Goal: Information Seeking & Learning: Find specific fact

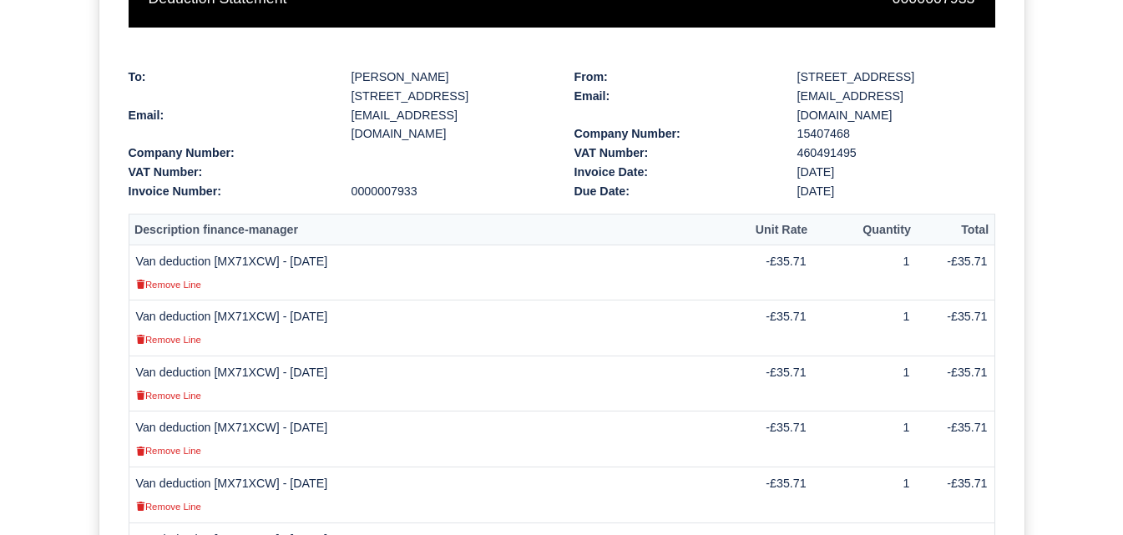
scroll to position [332, 0]
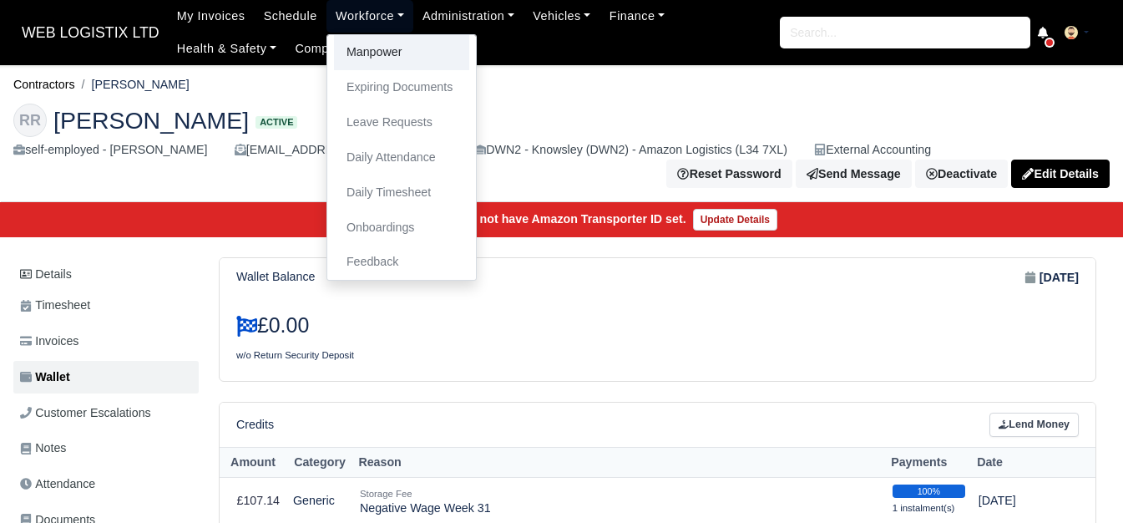
click at [343, 47] on link "Manpower" at bounding box center [401, 52] width 135 height 35
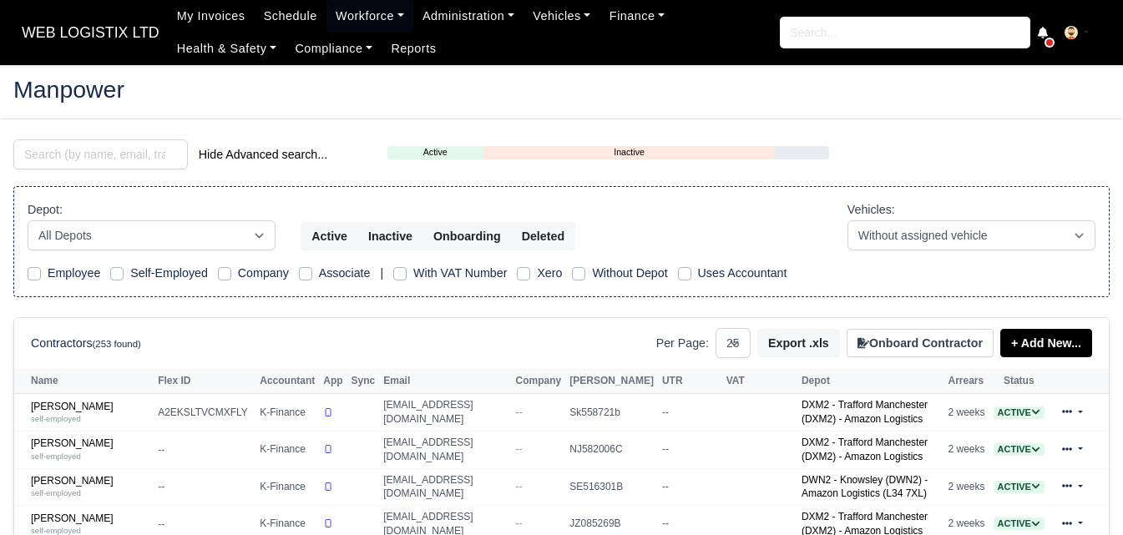
select select "25"
click at [60, 146] on input "search" at bounding box center [100, 154] width 175 height 30
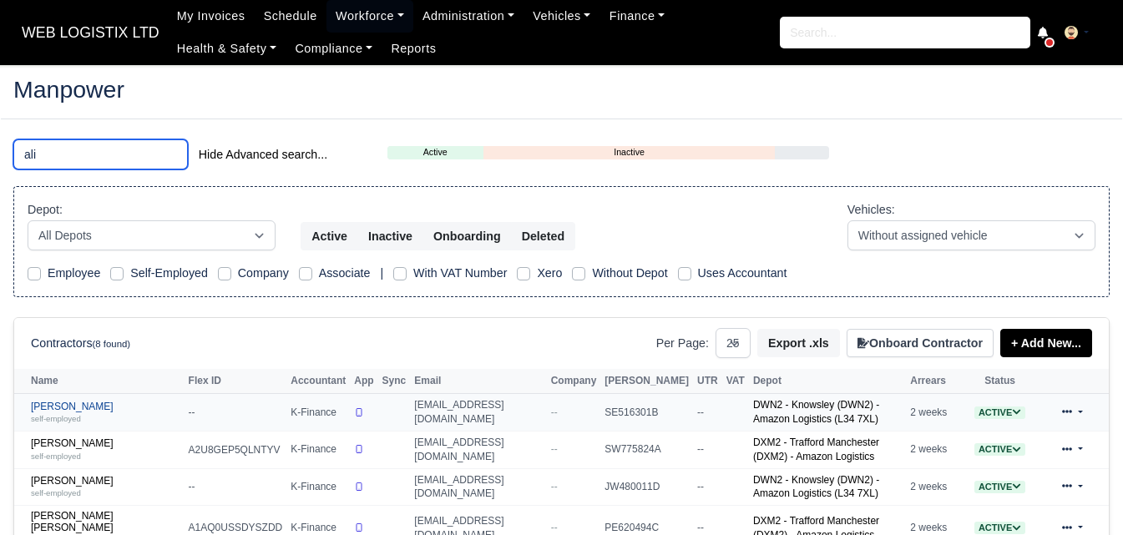
type input "ali"
click at [60, 414] on div "self-employed" at bounding box center [105, 419] width 149 height 12
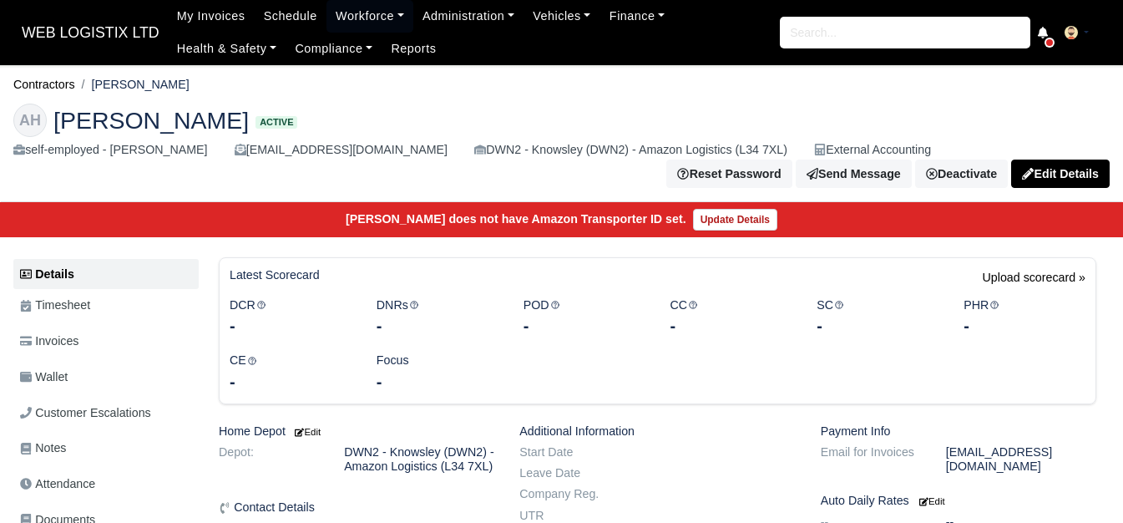
click at [47, 332] on span "Invoices" at bounding box center [49, 341] width 58 height 19
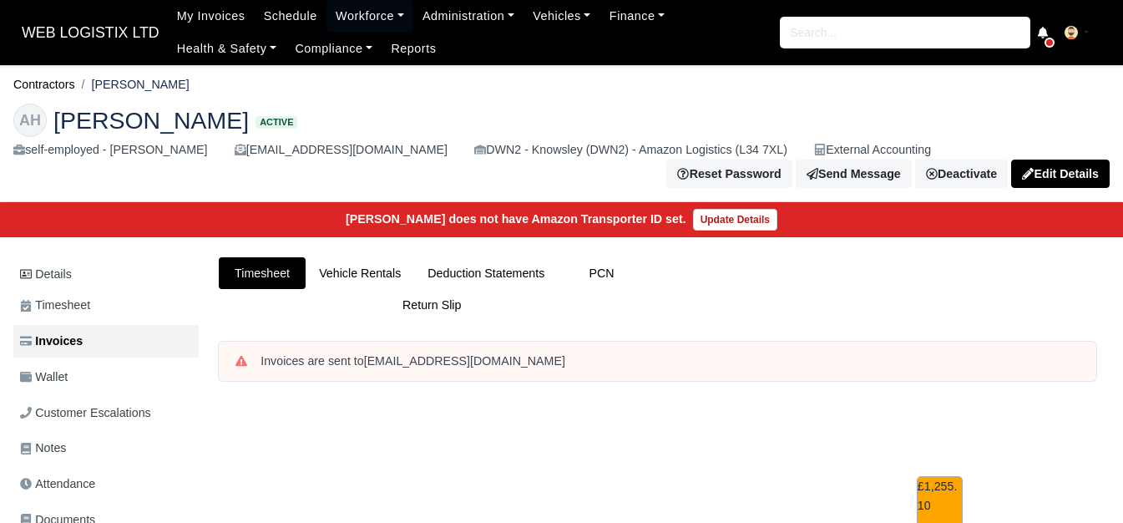
drag, startPoint x: 95, startPoint y: 81, endPoint x: 153, endPoint y: 85, distance: 57.8
click at [153, 85] on ol "Contractors [PERSON_NAME]" at bounding box center [561, 85] width 1096 height 26
click at [125, 80] on li "[PERSON_NAME]" at bounding box center [132, 84] width 114 height 19
drag, startPoint x: 97, startPoint y: 85, endPoint x: 155, endPoint y: 87, distance: 58.5
click at [155, 87] on ol "Contractors Ali Hawass" at bounding box center [561, 85] width 1096 height 26
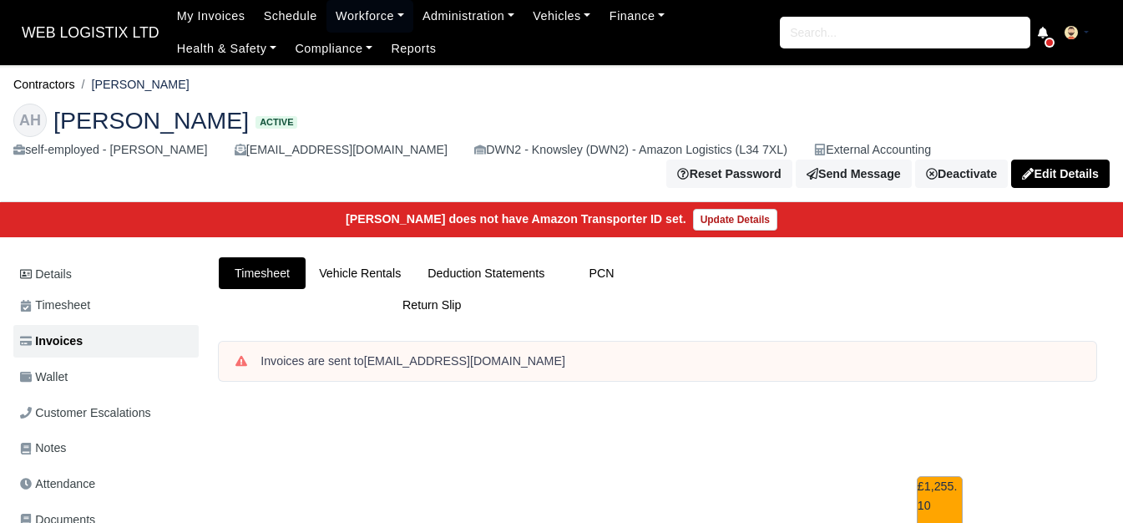
copy li "[PERSON_NAME]"
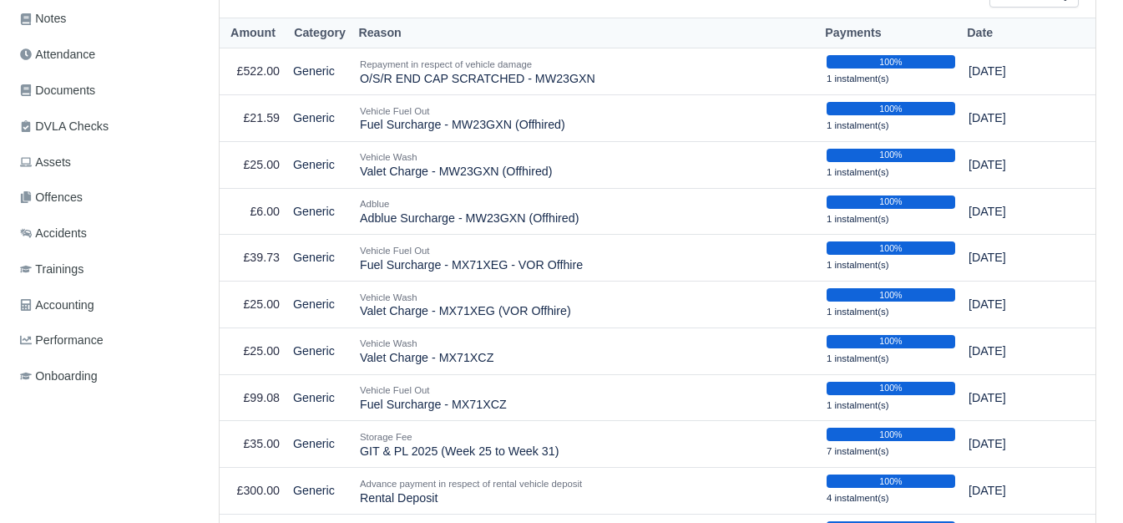
scroll to position [433, 0]
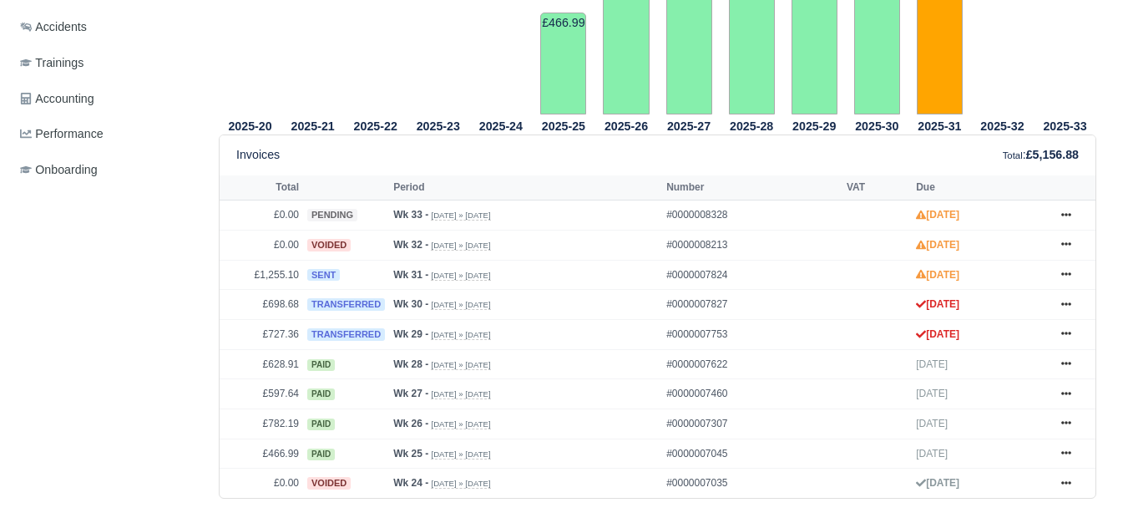
scroll to position [654, 0]
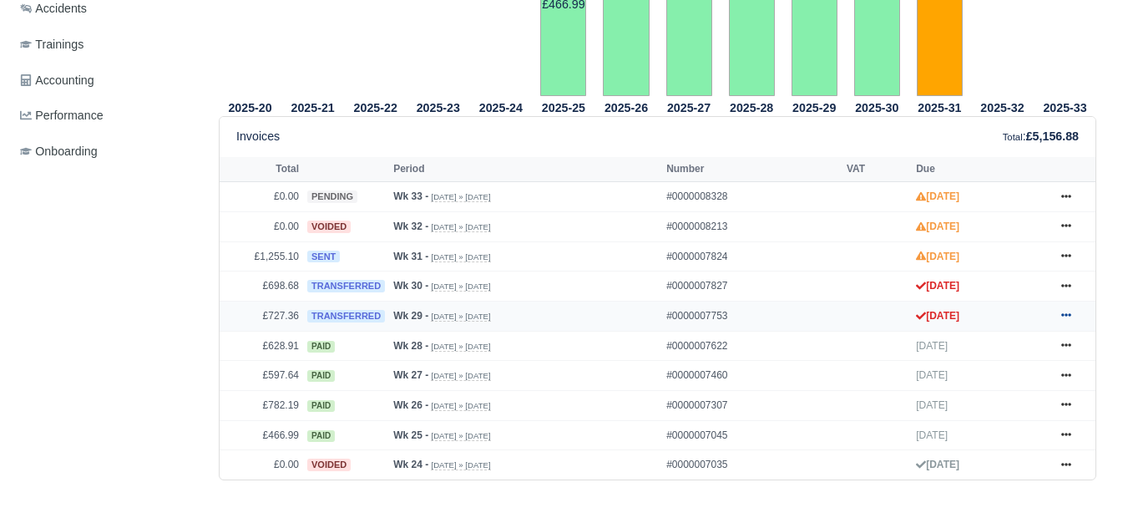
click at [1069, 310] on icon at bounding box center [1066, 315] width 10 height 10
click at [1064, 281] on icon at bounding box center [1066, 286] width 10 height 10
click at [1064, 251] on icon at bounding box center [1066, 256] width 10 height 10
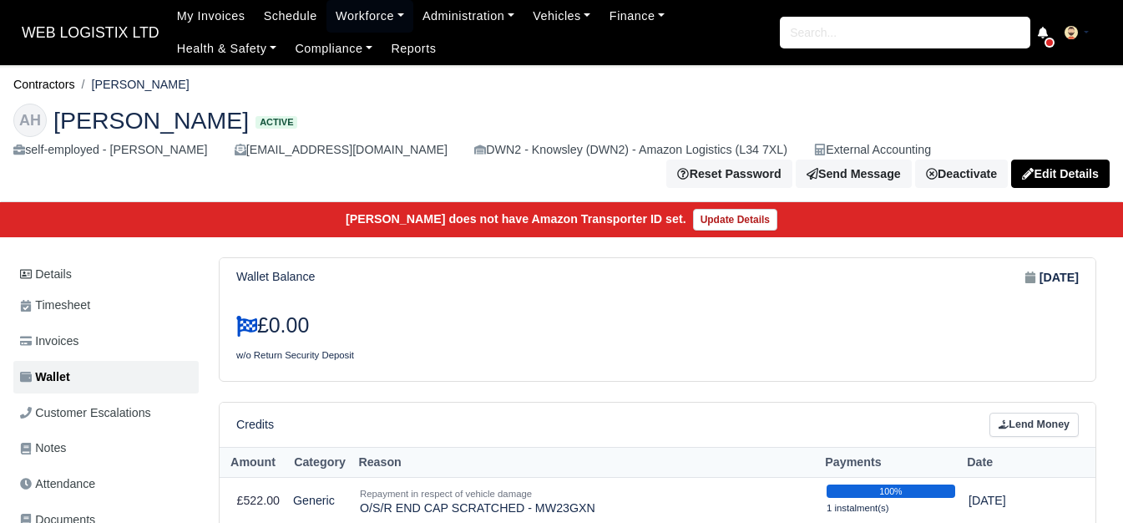
drag, startPoint x: 99, startPoint y: 84, endPoint x: 152, endPoint y: 83, distance: 53.5
click at [152, 83] on ol "Contractors Ali Hawass" at bounding box center [561, 85] width 1096 height 26
copy li "[PERSON_NAME]"
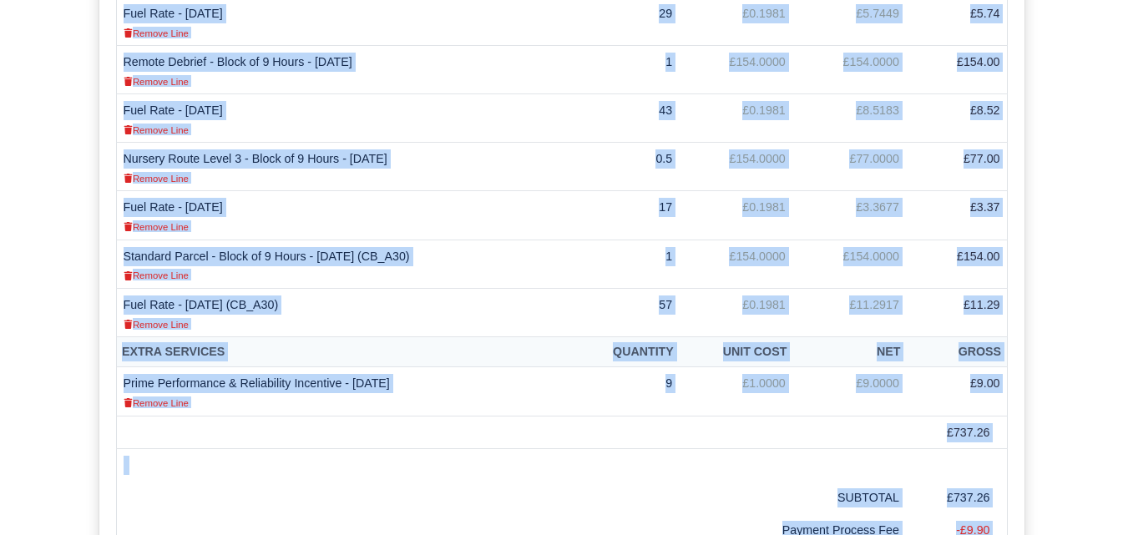
scroll to position [874, 0]
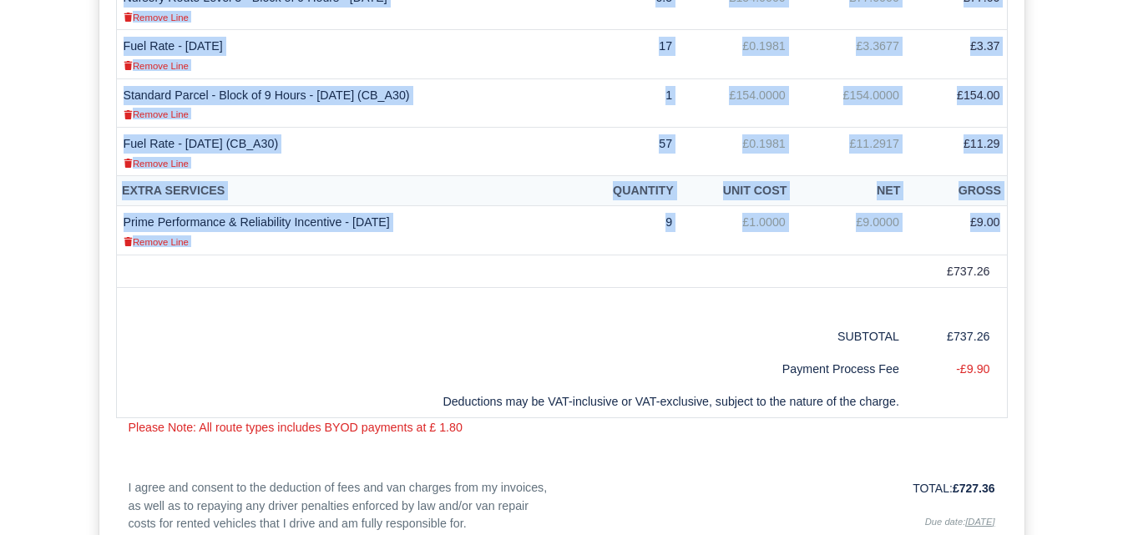
drag, startPoint x: 125, startPoint y: 317, endPoint x: 1001, endPoint y: 221, distance: 881.2
click at [1001, 221] on table "Standard Services Quantity Unit Cost Net Gross Standard Parcel - Block of 9 Hou…" at bounding box center [562, 39] width 892 height 760
copy table "Standard Parcel - Block of 9 Hours - 13/07/2025 Remove Line 1 £154.0000 £154.00…"
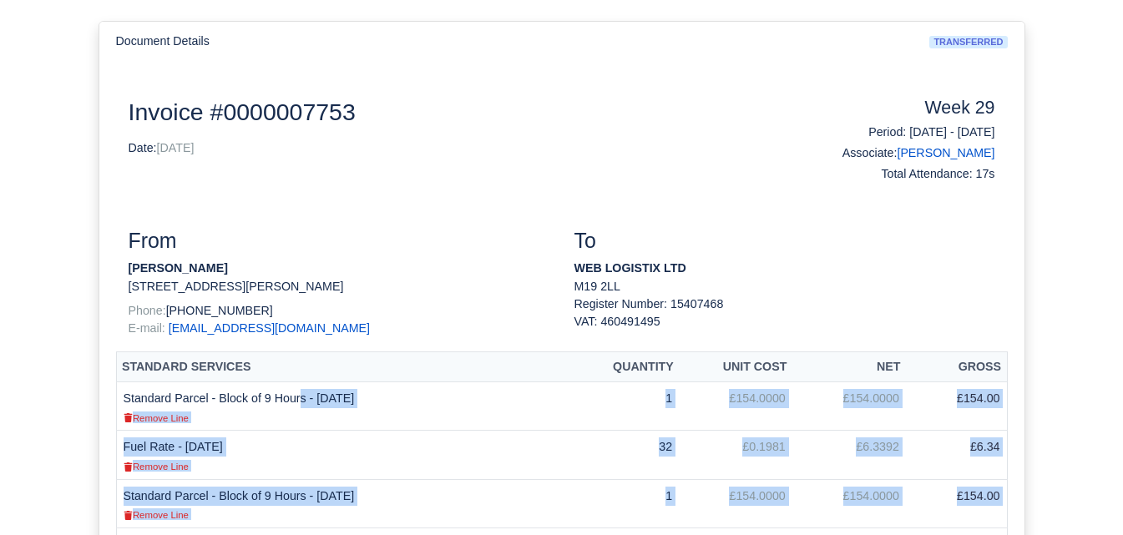
scroll to position [180, 0]
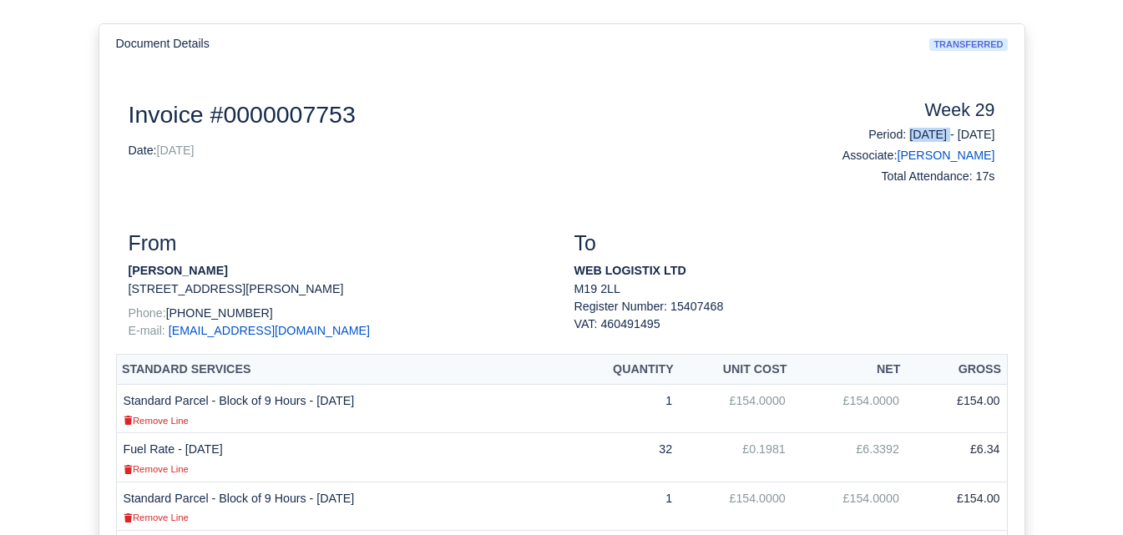
drag, startPoint x: 863, startPoint y: 134, endPoint x: 923, endPoint y: 134, distance: 59.3
click at [923, 134] on h6 "Period: 13/07/2025 - 19/07/2025" at bounding box center [896, 135] width 198 height 14
copy h6 "13/07/2025"
drag, startPoint x: 935, startPoint y: 135, endPoint x: 1005, endPoint y: 135, distance: 69.3
click at [1005, 135] on div "Week 29 Period: 13/07/2025 - 19/07/2025 Associate: Ali Hawass Total Attendance:…" at bounding box center [896, 145] width 223 height 91
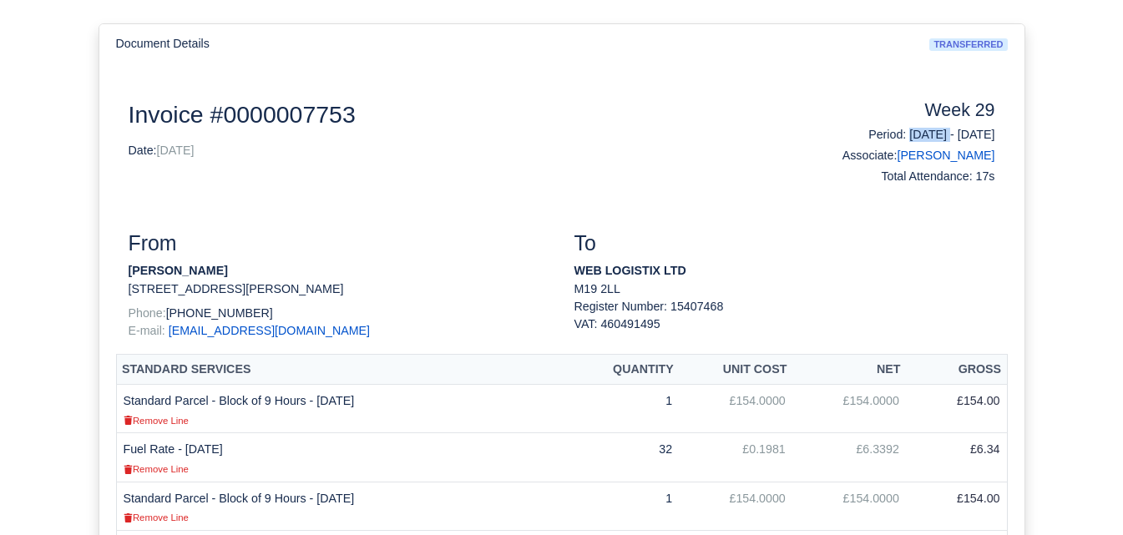
copy h6 "19/07/2025"
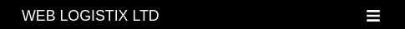
select select "1"
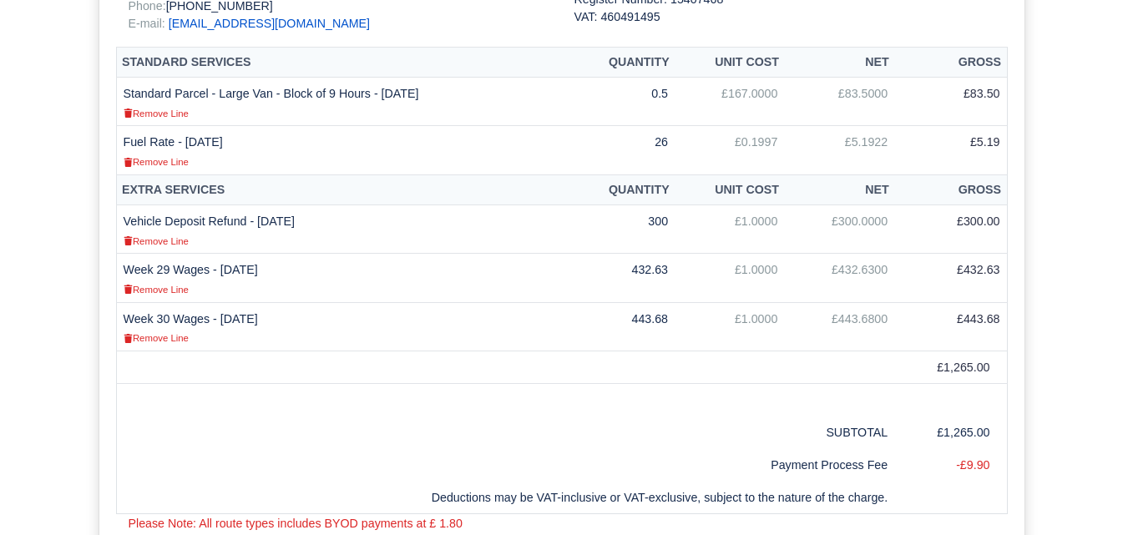
scroll to position [407, 0]
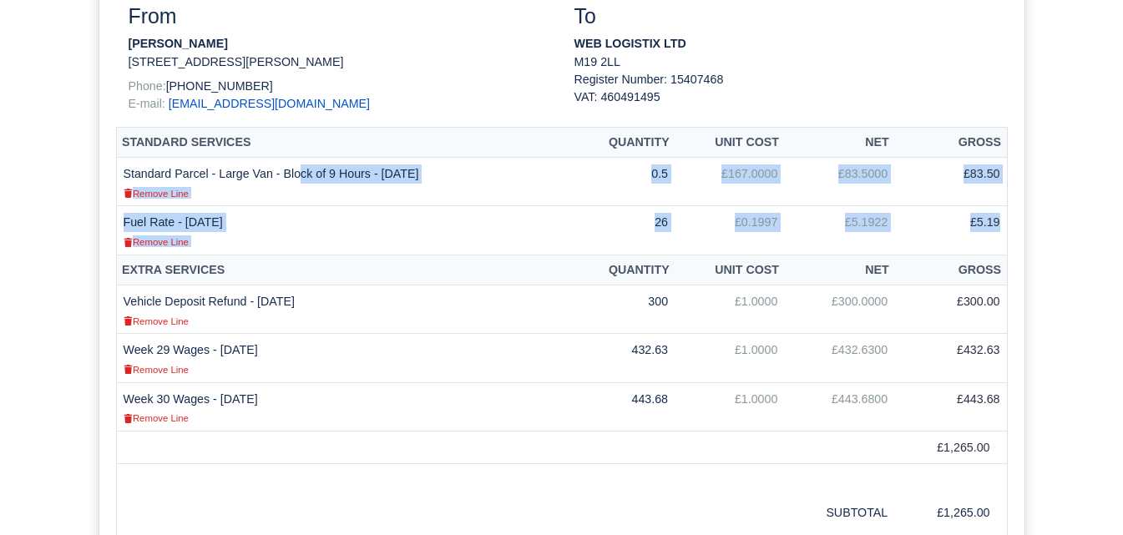
drag, startPoint x: 122, startPoint y: 173, endPoint x: 1002, endPoint y: 226, distance: 881.7
click at [1002, 226] on tbody "Standard Parcel - Large Van - Block of 9 Hours - [DATE] Remove Line 0.5 £167.00…" at bounding box center [561, 206] width 891 height 97
copy tbody "Standard Parcel - Large Van - Block of 9 Hours - [DATE] Remove Line 0.5 £167.00…"
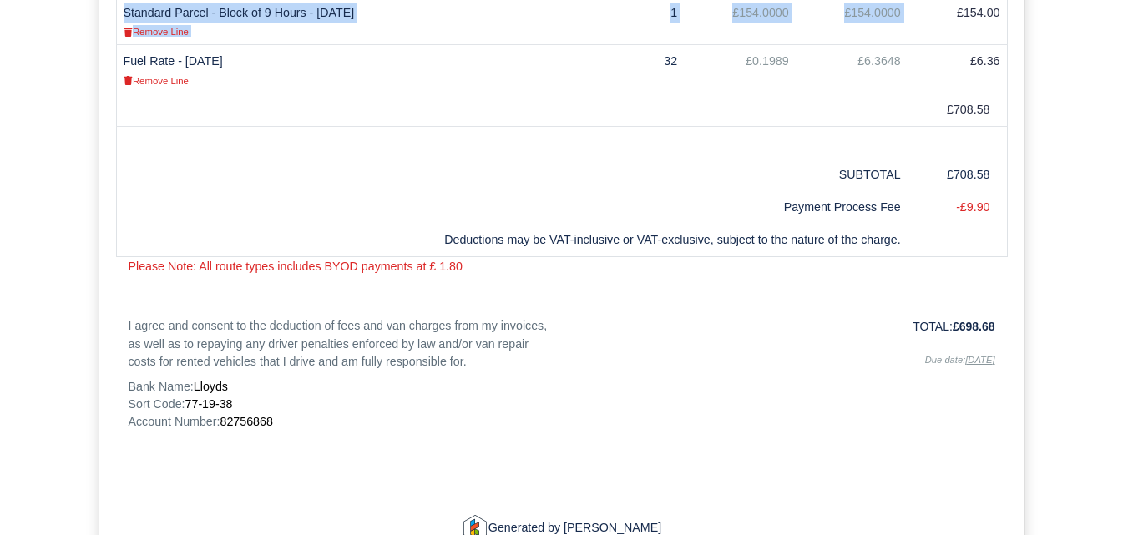
scroll to position [895, 0]
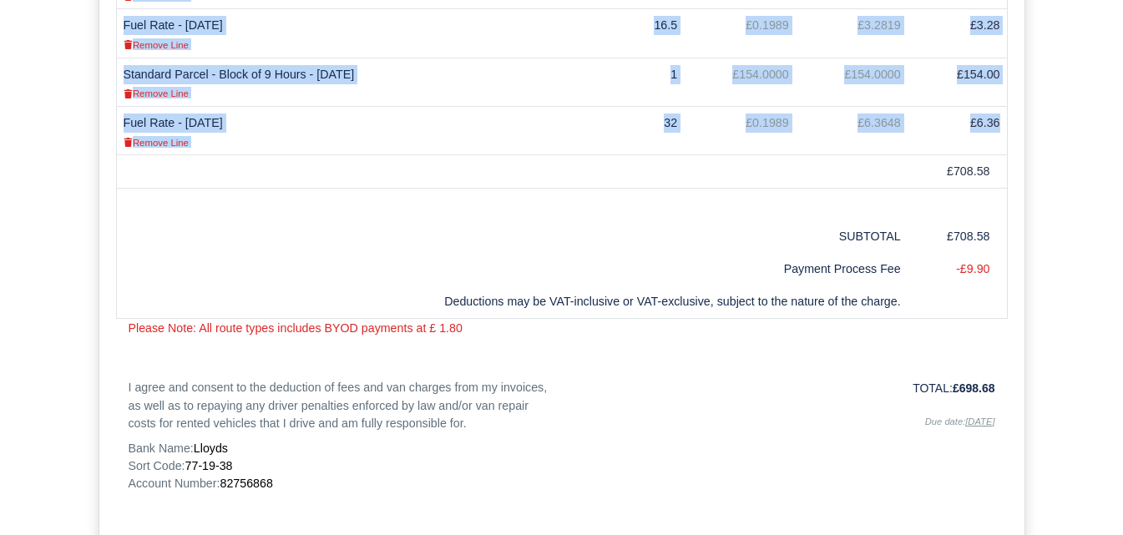
drag, startPoint x: 125, startPoint y: 62, endPoint x: 1002, endPoint y: 128, distance: 879.3
copy tbody "Standard Parcel - Large Van - Block of 9 Hours - 20/07/2025 Remove Line 0.8 £16…"
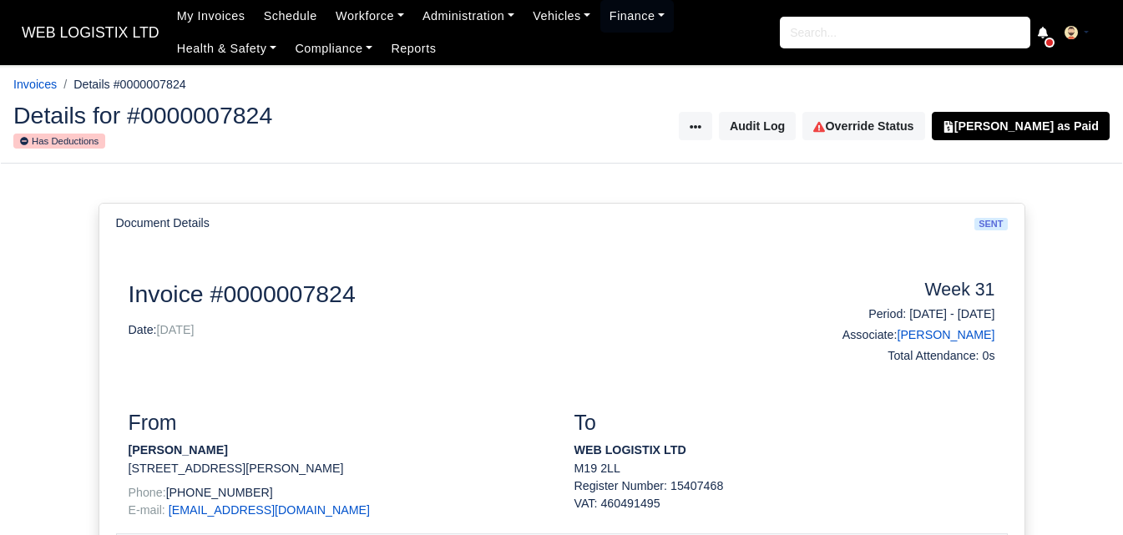
scroll to position [407, 0]
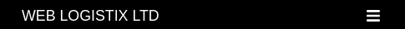
select select "1"
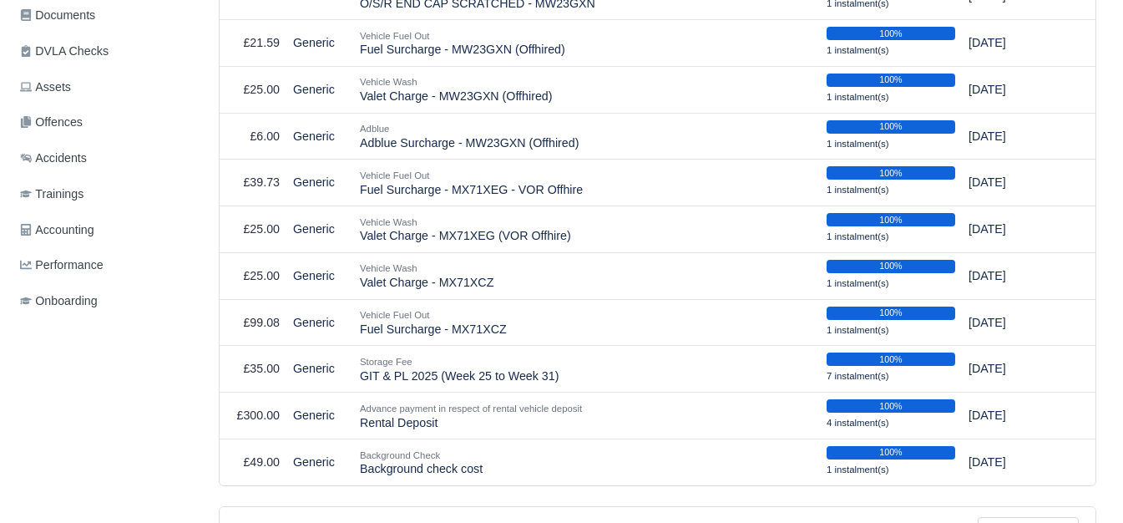
scroll to position [531, 0]
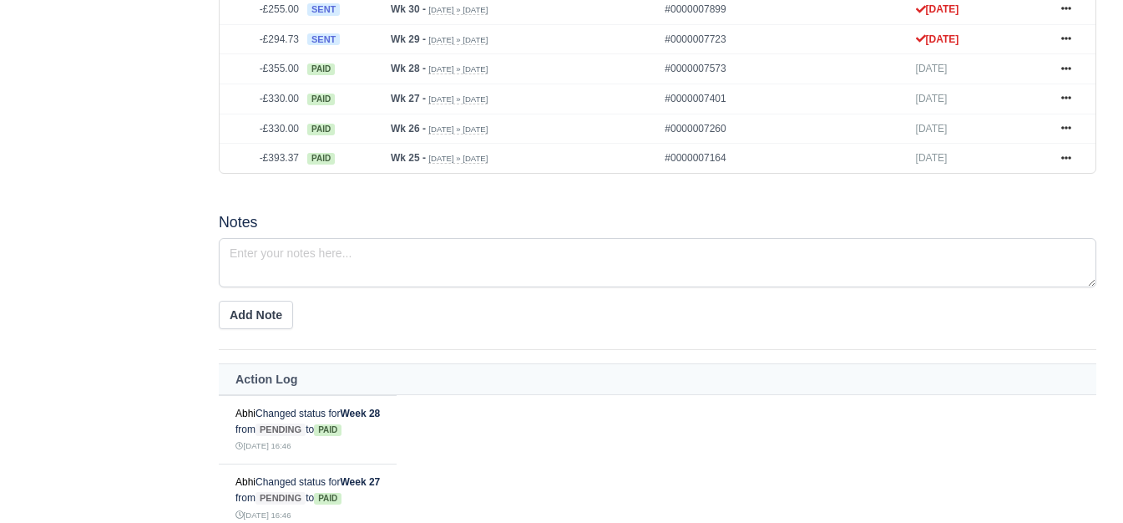
scroll to position [787, 0]
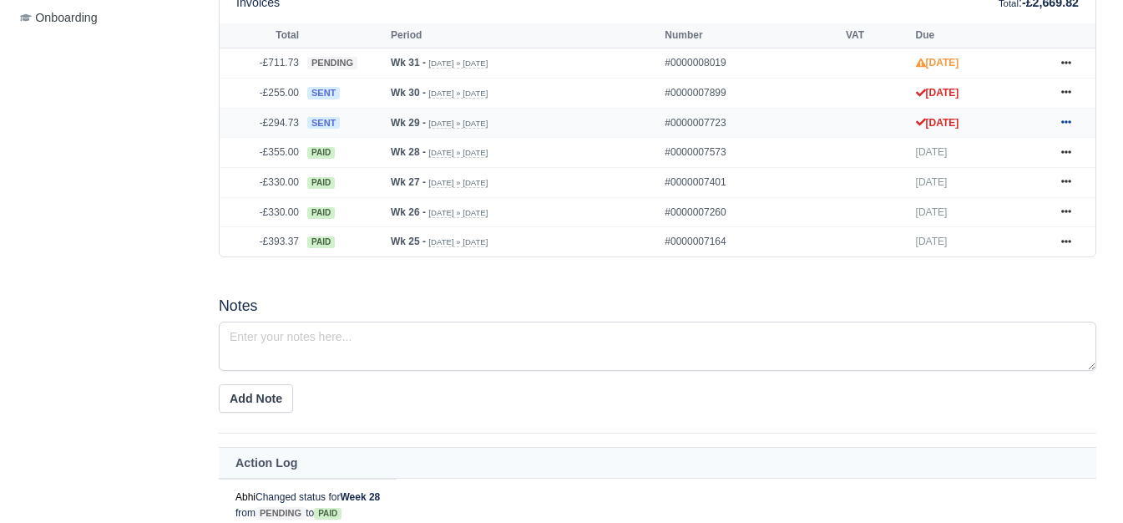
click at [1064, 117] on icon at bounding box center [1066, 122] width 10 height 10
click at [1060, 87] on link at bounding box center [1066, 93] width 25 height 21
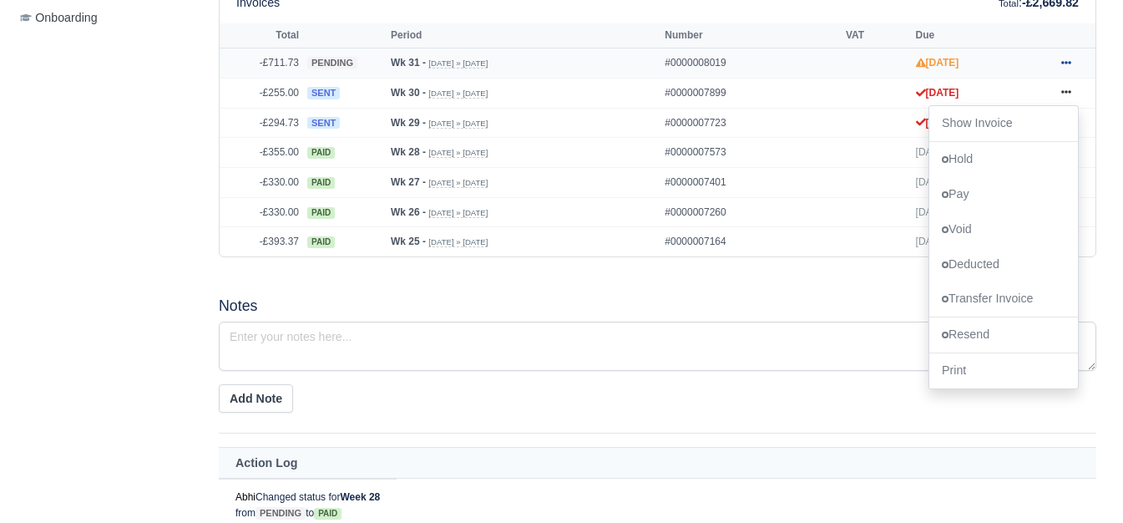
click at [1066, 58] on icon at bounding box center [1066, 63] width 10 height 10
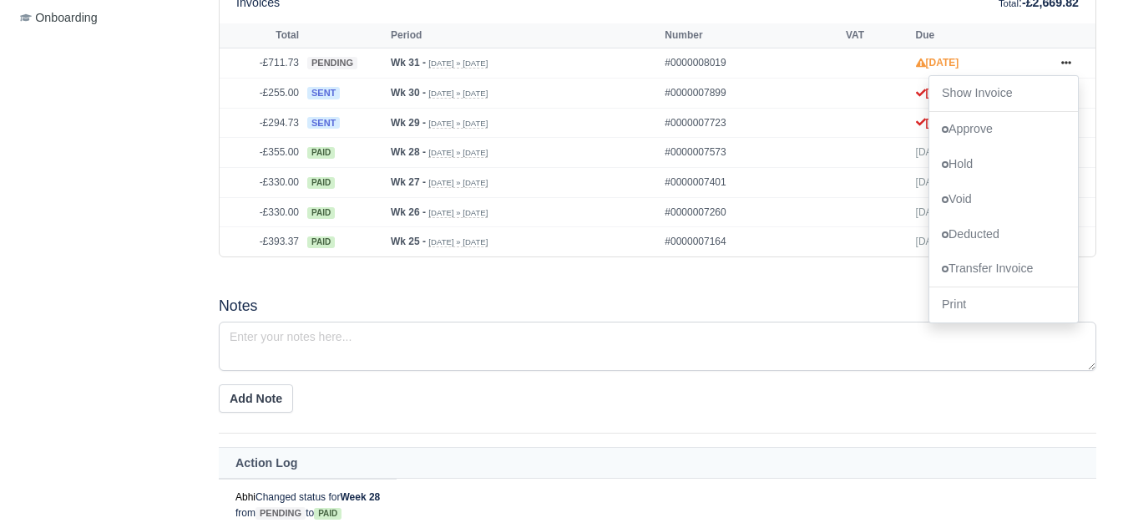
click at [700, 297] on h5 "Notes" at bounding box center [658, 306] width 878 height 18
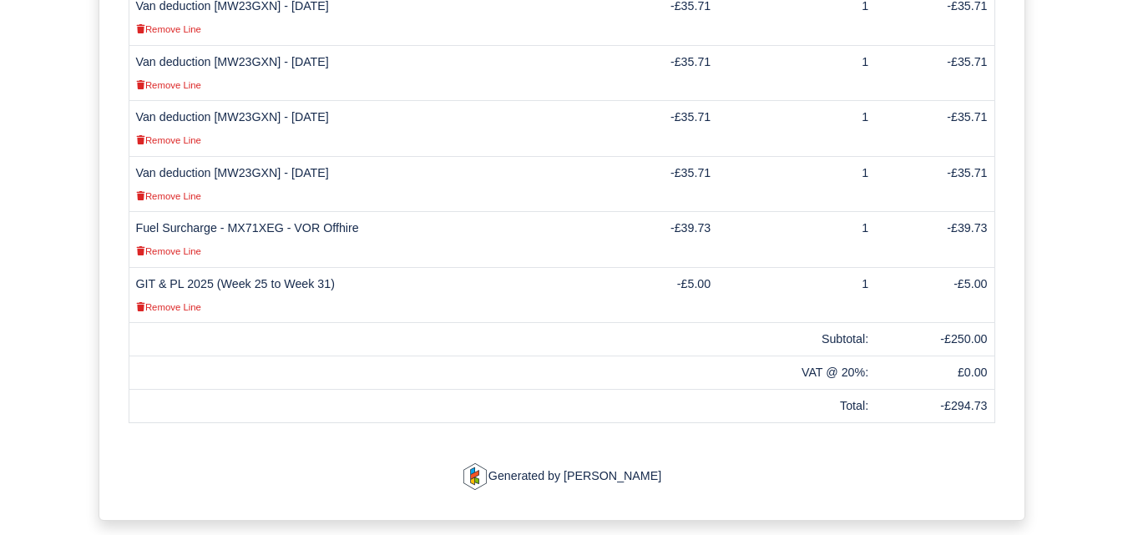
scroll to position [775, 0]
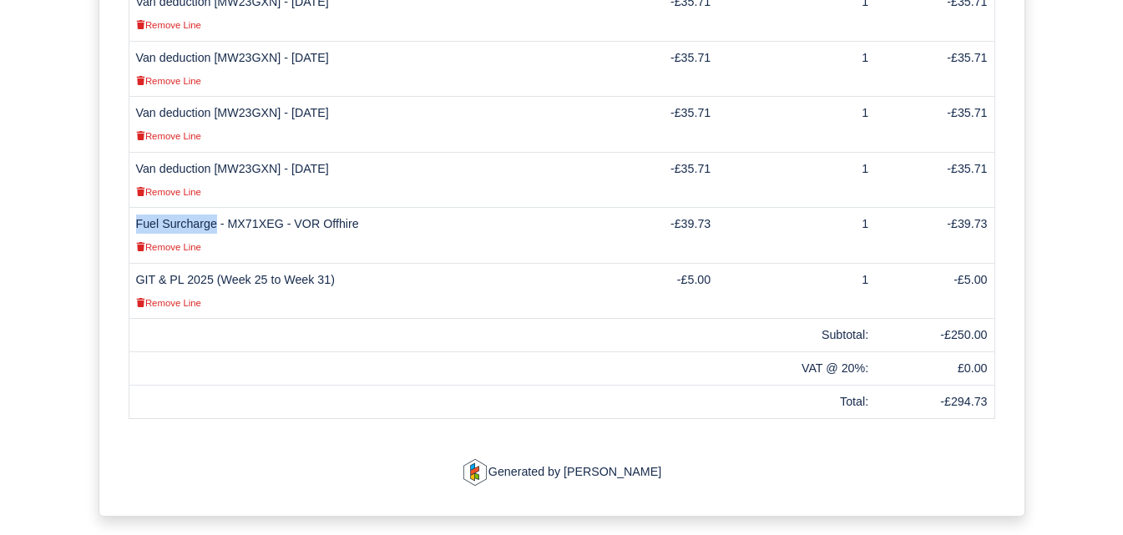
drag, startPoint x: 136, startPoint y: 206, endPoint x: 213, endPoint y: 211, distance: 77.0
click at [213, 211] on td "Fuel Surcharge - MX71XEG - VOR Offhire Remove Line" at bounding box center [361, 236] width 465 height 56
copy td "Fuel Surcharge"
drag, startPoint x: 686, startPoint y: 206, endPoint x: 712, endPoint y: 207, distance: 26.7
click at [712, 208] on td "-£39.73" at bounding box center [656, 236] width 124 height 56
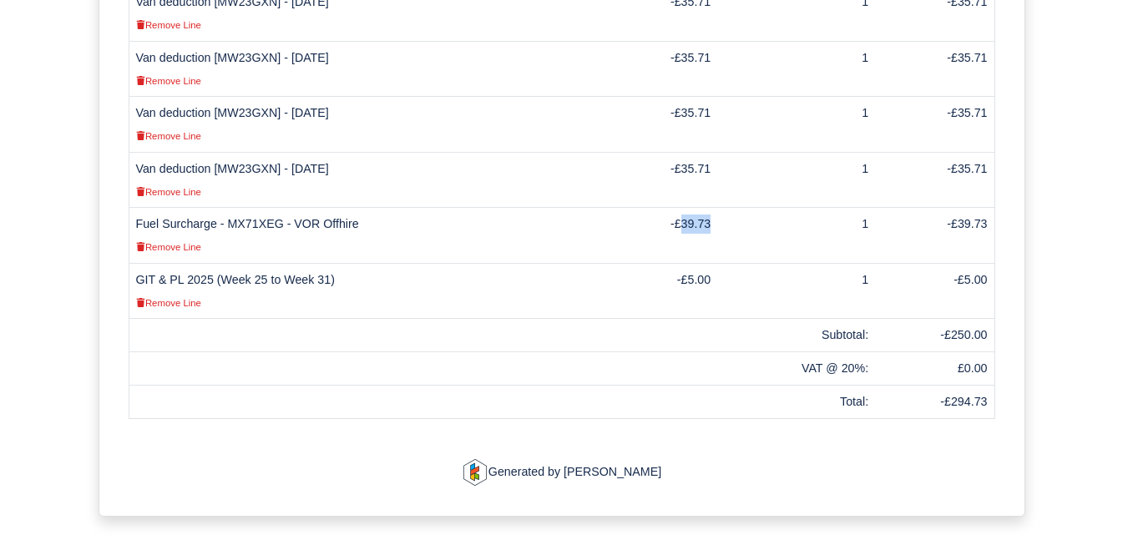
copy td "39.73"
drag, startPoint x: 225, startPoint y: 204, endPoint x: 349, endPoint y: 206, distance: 123.6
click at [349, 208] on td "Fuel Surcharge - MX71XEG - VOR Offhire Remove Line" at bounding box center [361, 236] width 465 height 56
copy td "MX71XEG - VOR Offhire"
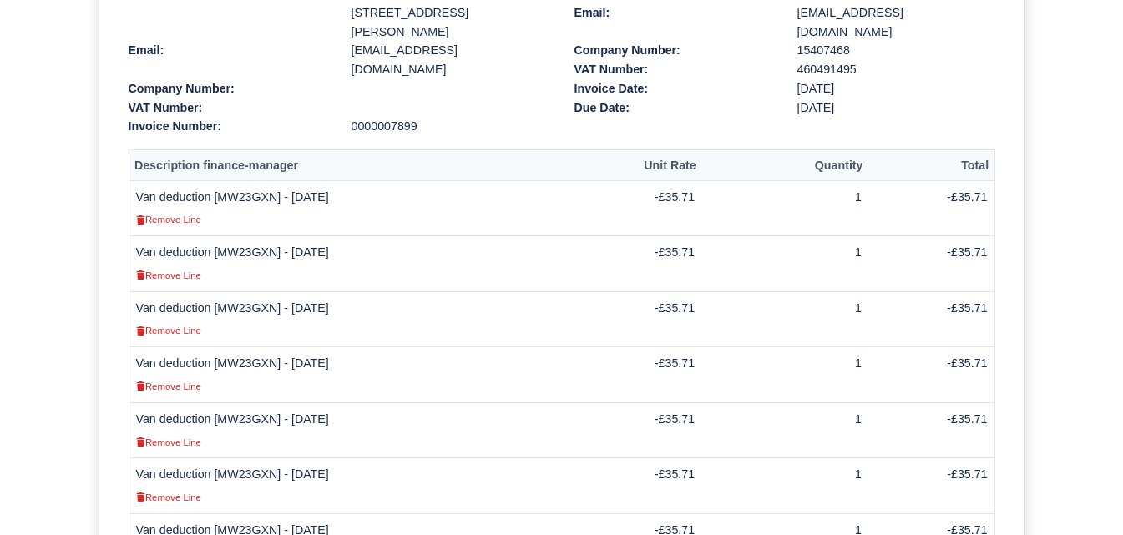
scroll to position [391, 0]
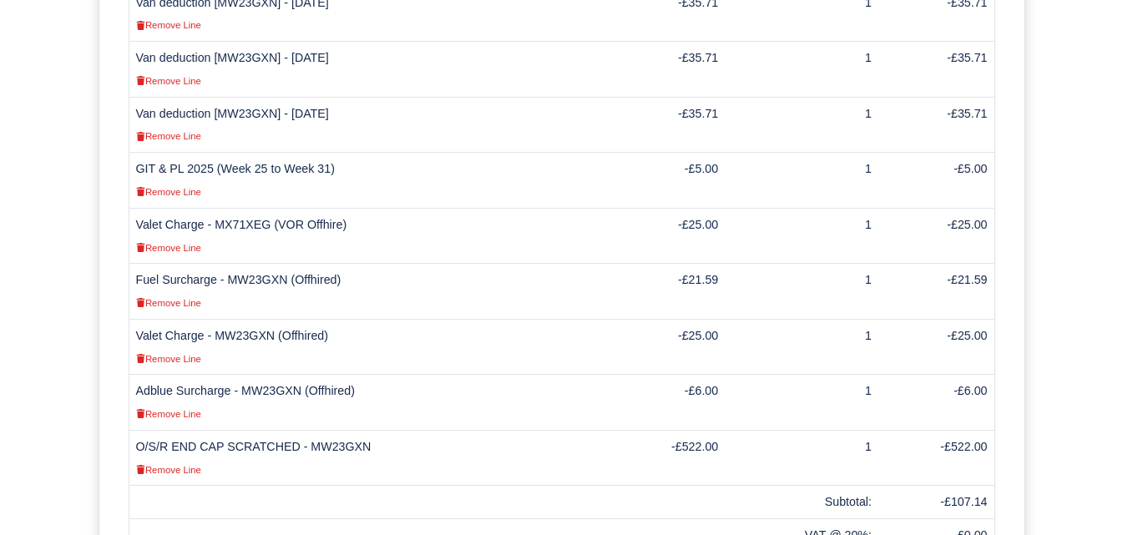
scroll to position [615, 0]
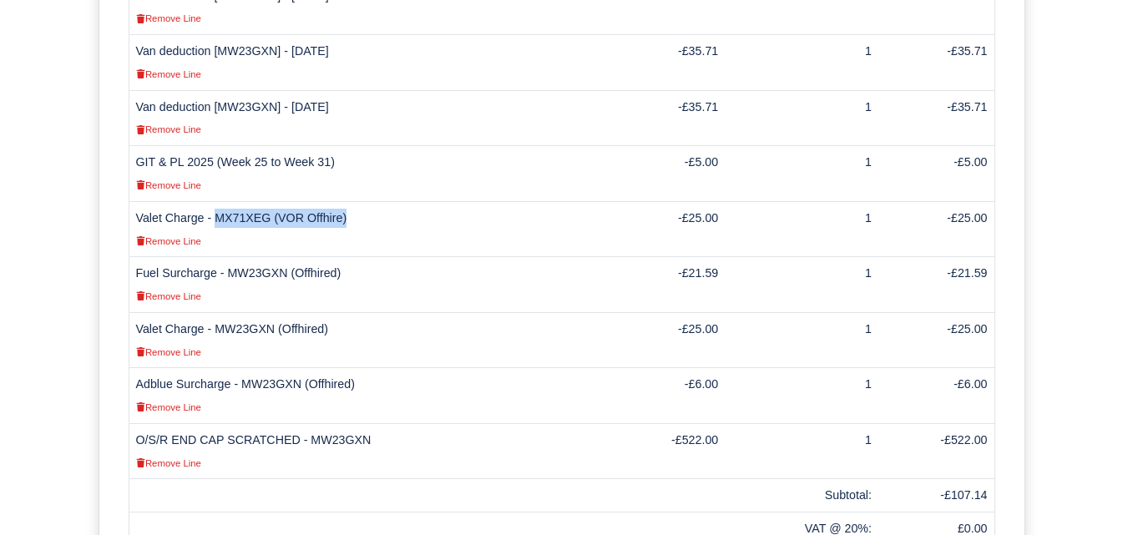
drag, startPoint x: 215, startPoint y: 198, endPoint x: 342, endPoint y: 206, distance: 127.2
click at [342, 206] on td "Valet Charge - MX71XEG (VOR Offhire) Remove Line" at bounding box center [367, 229] width 476 height 56
copy td "MX71XEG (VOR Offhire)"
drag, startPoint x: 134, startPoint y: 253, endPoint x: 208, endPoint y: 258, distance: 73.7
click at [208, 258] on td "Fuel Surcharge - MW23GXN (Offhired) Remove Line" at bounding box center [367, 285] width 476 height 56
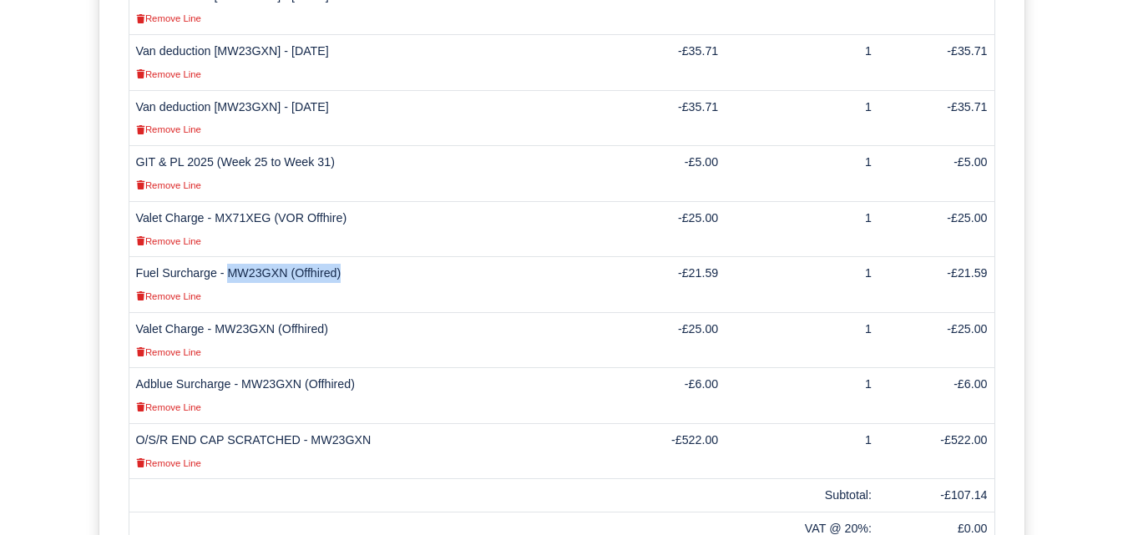
drag, startPoint x: 225, startPoint y: 254, endPoint x: 336, endPoint y: 256, distance: 111.1
click at [336, 257] on td "Fuel Surcharge - MW23GXN (Offhired) Remove Line" at bounding box center [367, 285] width 476 height 56
drag, startPoint x: 229, startPoint y: 255, endPoint x: 341, endPoint y: 256, distance: 111.9
click at [341, 257] on td "Fuel Surcharge - MW23GXN (Offhired) Remove Line" at bounding box center [367, 285] width 476 height 56
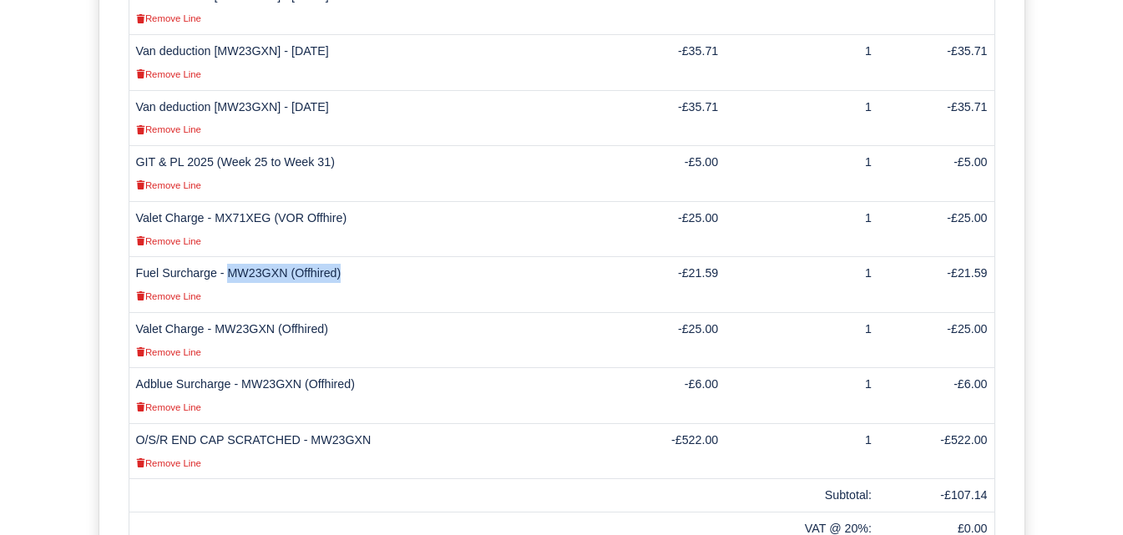
click at [318, 423] on td "O/S/R END CAP SCRATCHED - MW23GXN Remove Line" at bounding box center [367, 451] width 476 height 56
copy td "MW23GXN"
drag, startPoint x: 680, startPoint y: 417, endPoint x: 718, endPoint y: 423, distance: 38.9
click at [718, 423] on td "-£522.00" at bounding box center [665, 451] width 120 height 56
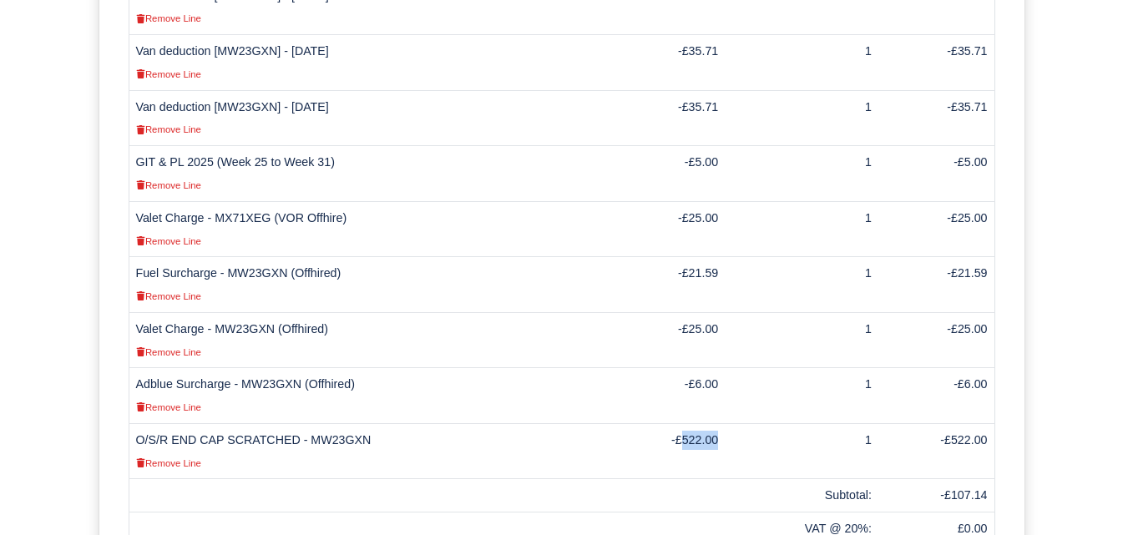
copy td "522.00"
